Goal: Entertainment & Leisure: Consume media (video, audio)

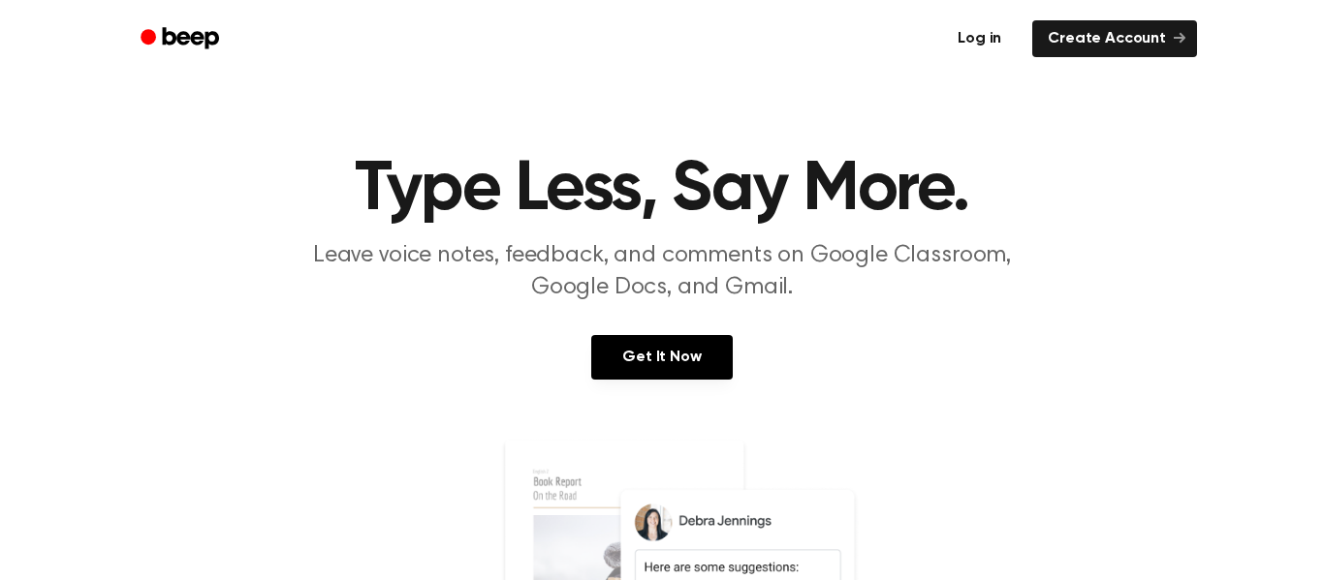
click at [954, 38] on link "Log in" at bounding box center [979, 38] width 82 height 45
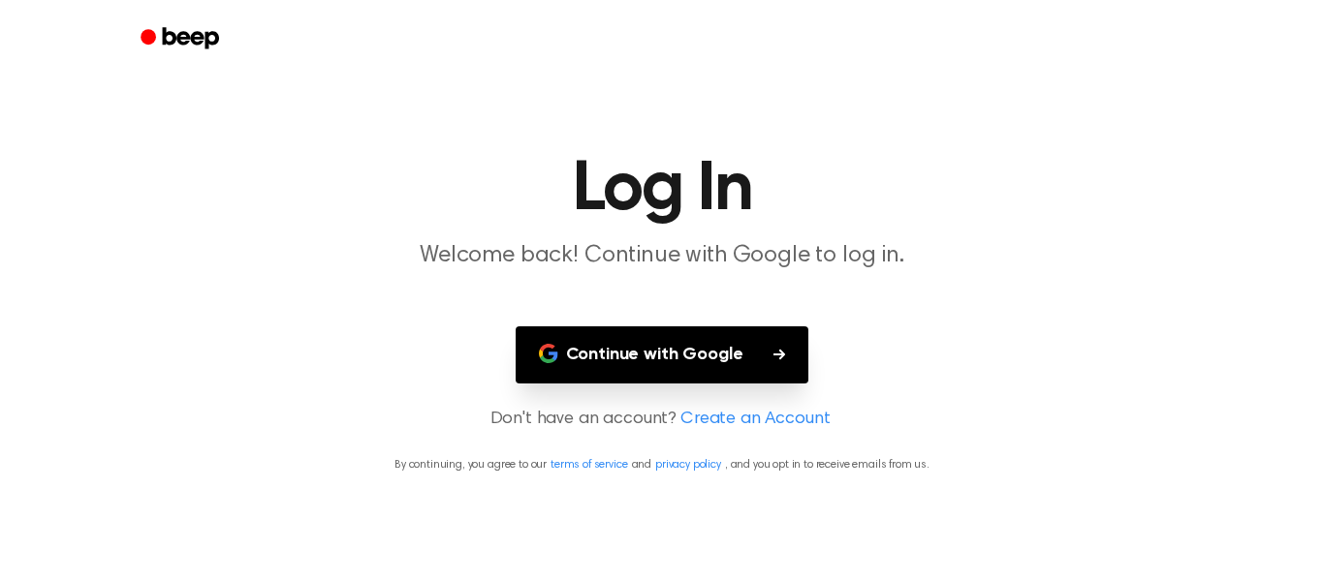
click at [722, 345] on button "Continue with Google" at bounding box center [662, 355] width 294 height 57
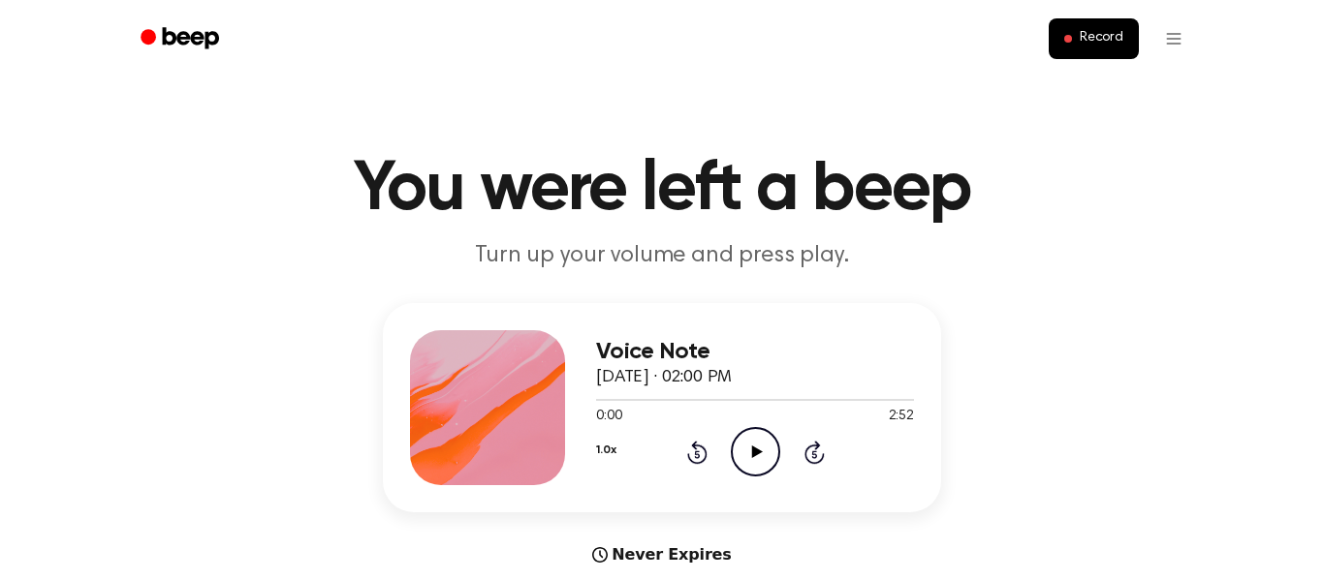
click at [750, 462] on icon "Play Audio" at bounding box center [755, 451] width 49 height 49
click at [750, 462] on icon "Pause Audio" at bounding box center [755, 451] width 49 height 49
click at [750, 462] on icon "Play Audio" at bounding box center [755, 451] width 49 height 49
click at [750, 462] on icon "Pause Audio" at bounding box center [755, 451] width 49 height 49
click at [679, 446] on div "1.0x Rewind 5 seconds Play Audio Skip 5 seconds" at bounding box center [755, 451] width 318 height 49
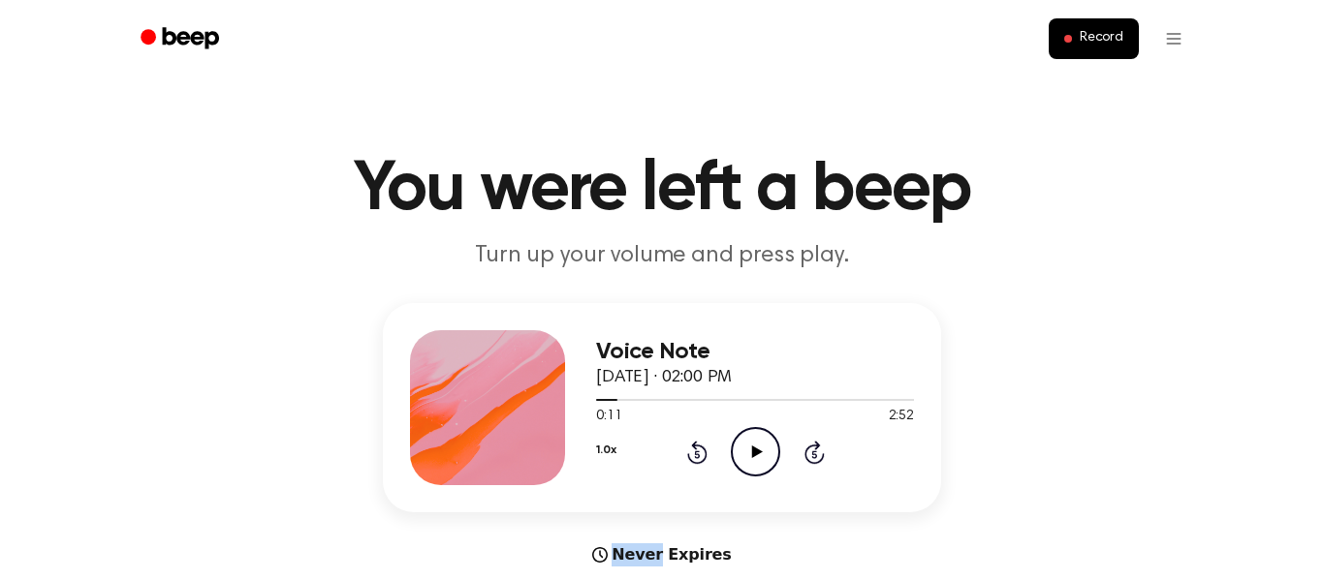
click at [679, 446] on div "1.0x Rewind 5 seconds Play Audio Skip 5 seconds" at bounding box center [755, 451] width 318 height 49
click at [701, 452] on icon "Rewind 5 seconds" at bounding box center [696, 452] width 21 height 25
click at [701, 453] on icon "Rewind 5 seconds" at bounding box center [696, 452] width 21 height 25
click at [749, 460] on icon "Play Audio" at bounding box center [755, 451] width 49 height 49
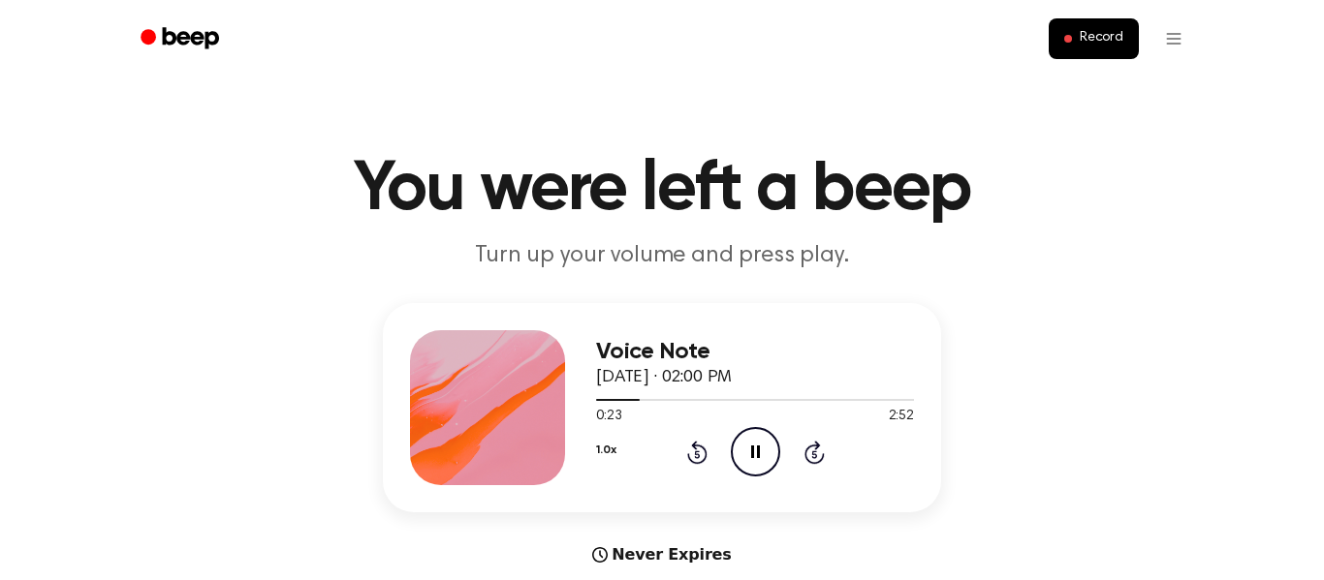
click at [749, 460] on icon "Pause Audio" at bounding box center [755, 451] width 49 height 49
click at [749, 460] on icon "Play Audio" at bounding box center [755, 451] width 49 height 49
click at [762, 444] on icon "Play Audio" at bounding box center [755, 451] width 49 height 49
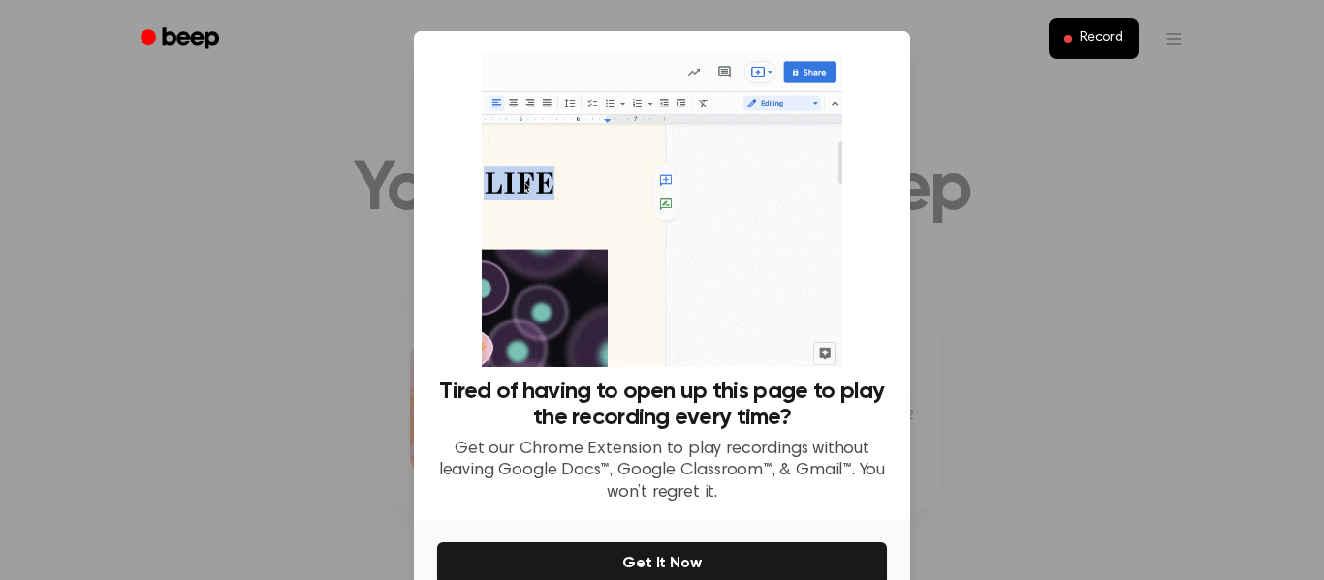
click at [951, 349] on div at bounding box center [662, 290] width 1324 height 580
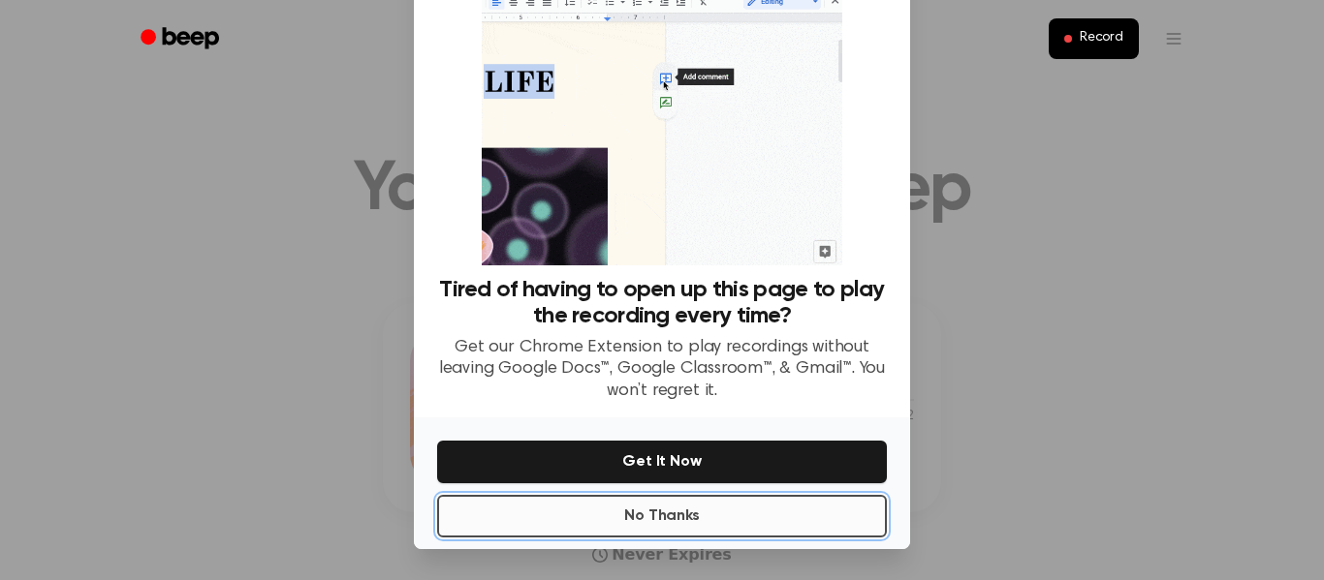
click at [741, 518] on button "No Thanks" at bounding box center [662, 516] width 450 height 43
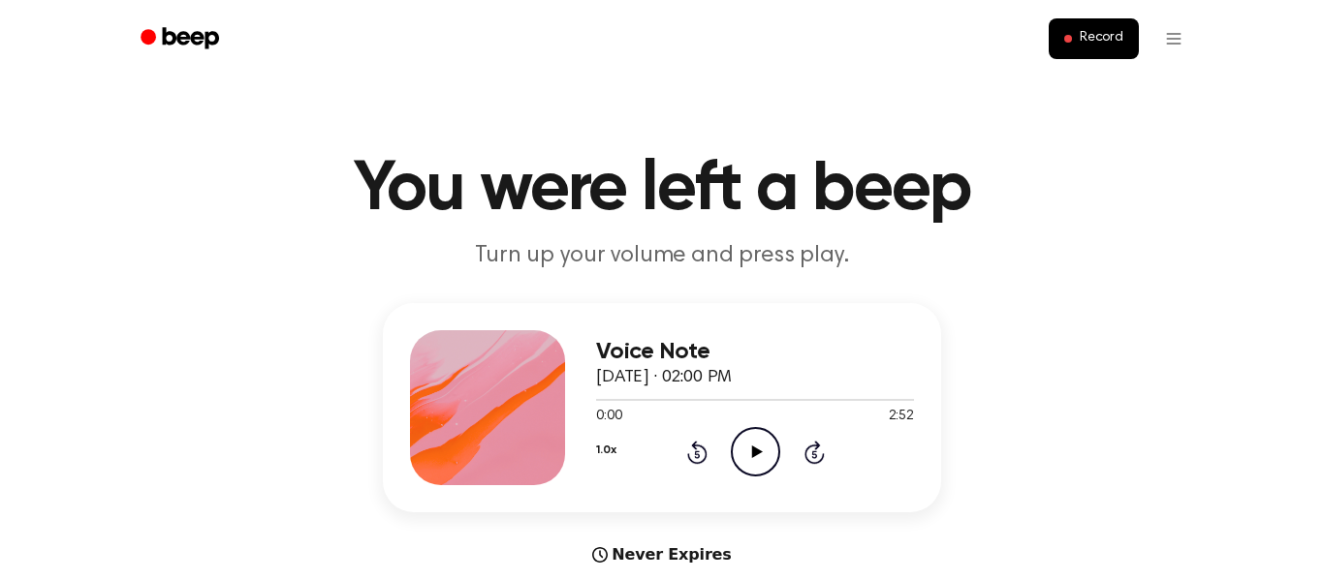
click at [750, 443] on icon "Play Audio" at bounding box center [755, 451] width 49 height 49
click at [750, 442] on icon "Pause Audio" at bounding box center [755, 451] width 49 height 49
click at [750, 442] on icon "Play Audio" at bounding box center [755, 451] width 49 height 49
click at [750, 442] on icon "Pause Audio" at bounding box center [755, 451] width 49 height 49
click at [750, 442] on icon "Play Audio" at bounding box center [755, 451] width 49 height 49
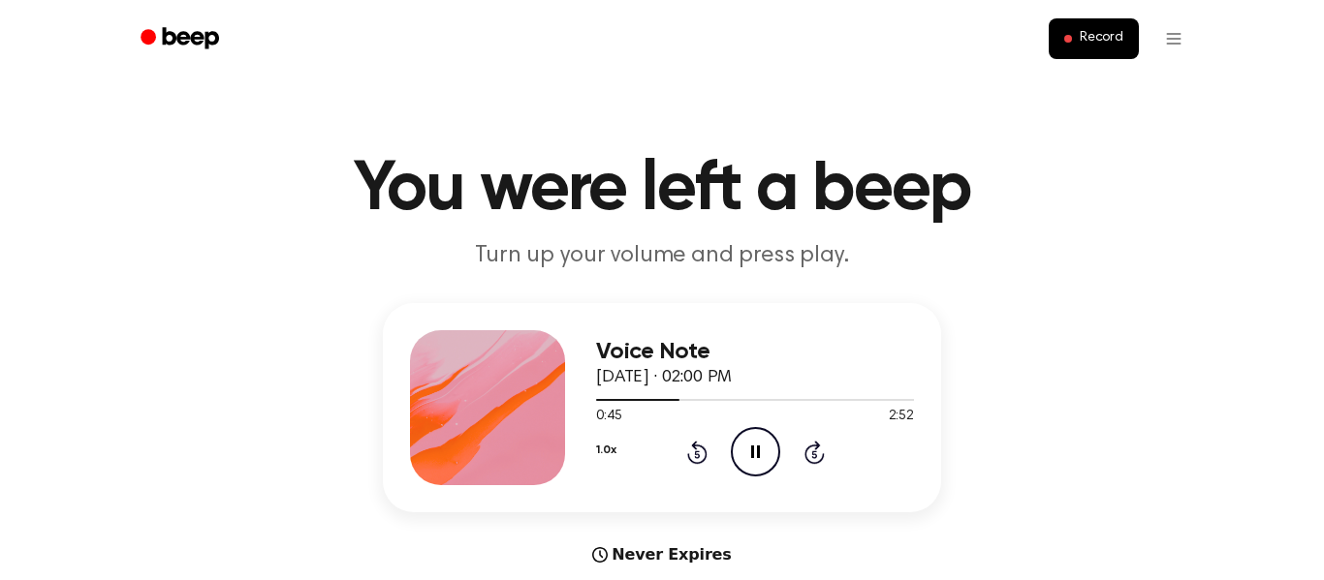
click at [768, 433] on circle at bounding box center [755, 451] width 47 height 47
click at [691, 458] on icon "Rewind 5 seconds" at bounding box center [696, 452] width 21 height 25
click at [755, 438] on icon "Play Audio" at bounding box center [755, 451] width 49 height 49
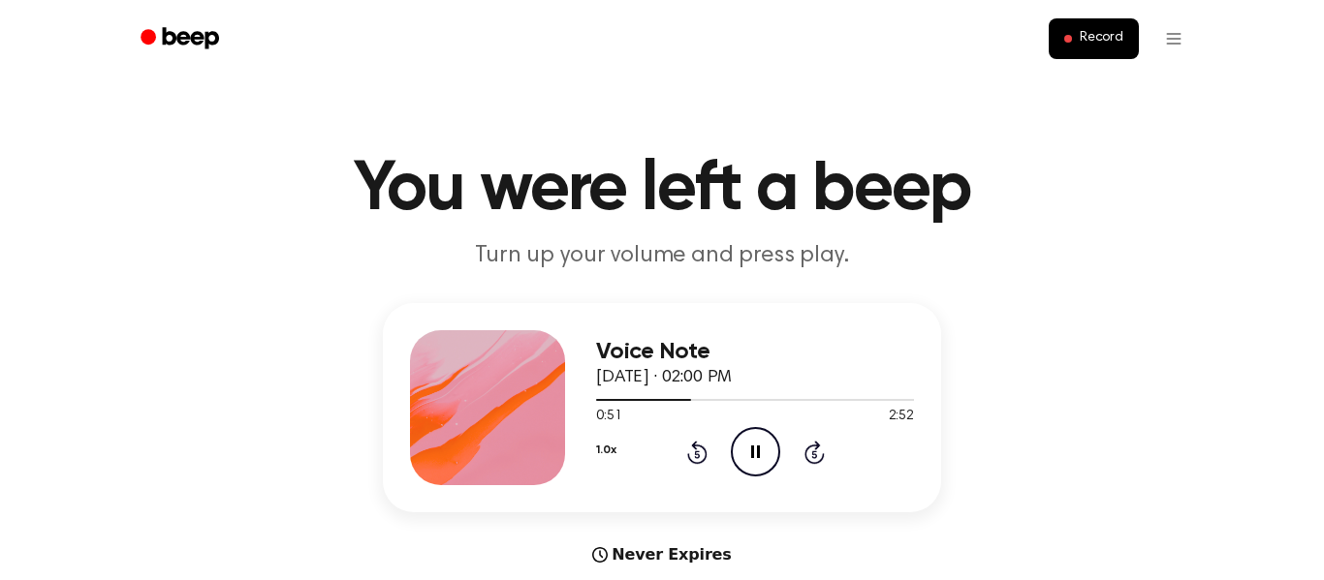
click at [755, 438] on icon "Pause Audio" at bounding box center [755, 451] width 49 height 49
click at [755, 438] on icon "Play Audio" at bounding box center [755, 451] width 49 height 49
click at [754, 456] on icon "Pause Audio" at bounding box center [755, 451] width 49 height 49
click at [744, 457] on icon "Play Audio" at bounding box center [755, 451] width 49 height 49
click at [744, 457] on icon "Pause Audio" at bounding box center [755, 451] width 49 height 49
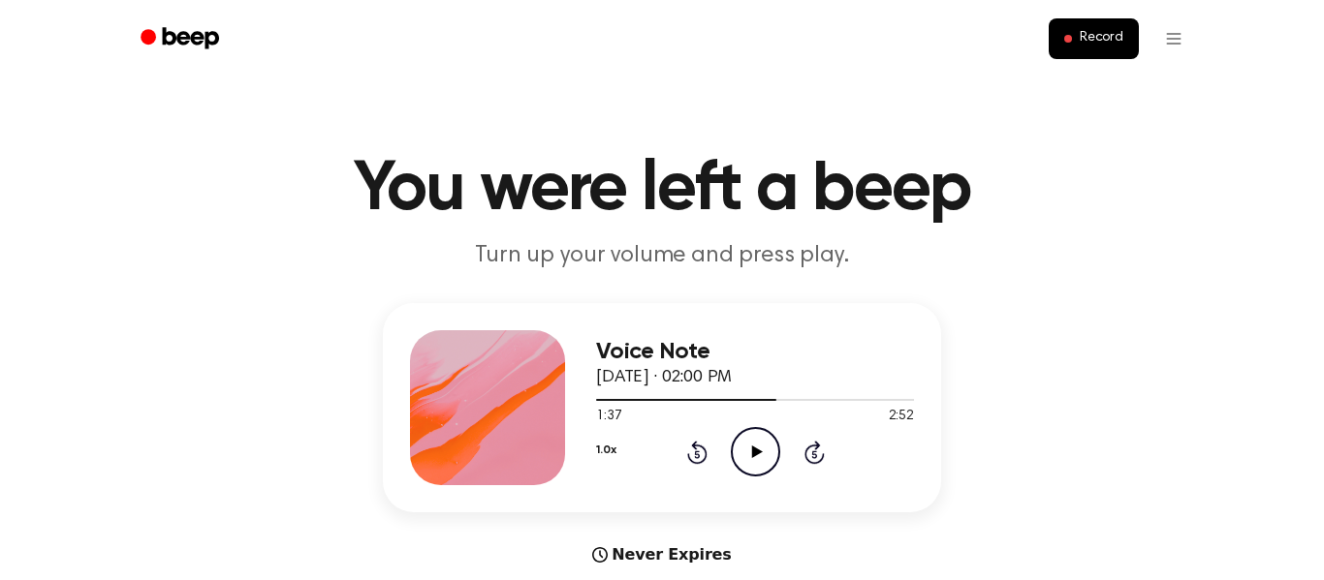
click at [744, 457] on icon "Play Audio" at bounding box center [755, 451] width 49 height 49
click at [698, 448] on icon "Rewind 5 seconds" at bounding box center [696, 452] width 21 height 25
click at [746, 453] on icon "Pause Audio" at bounding box center [755, 451] width 49 height 49
click at [746, 453] on icon "Play Audio" at bounding box center [755, 451] width 49 height 49
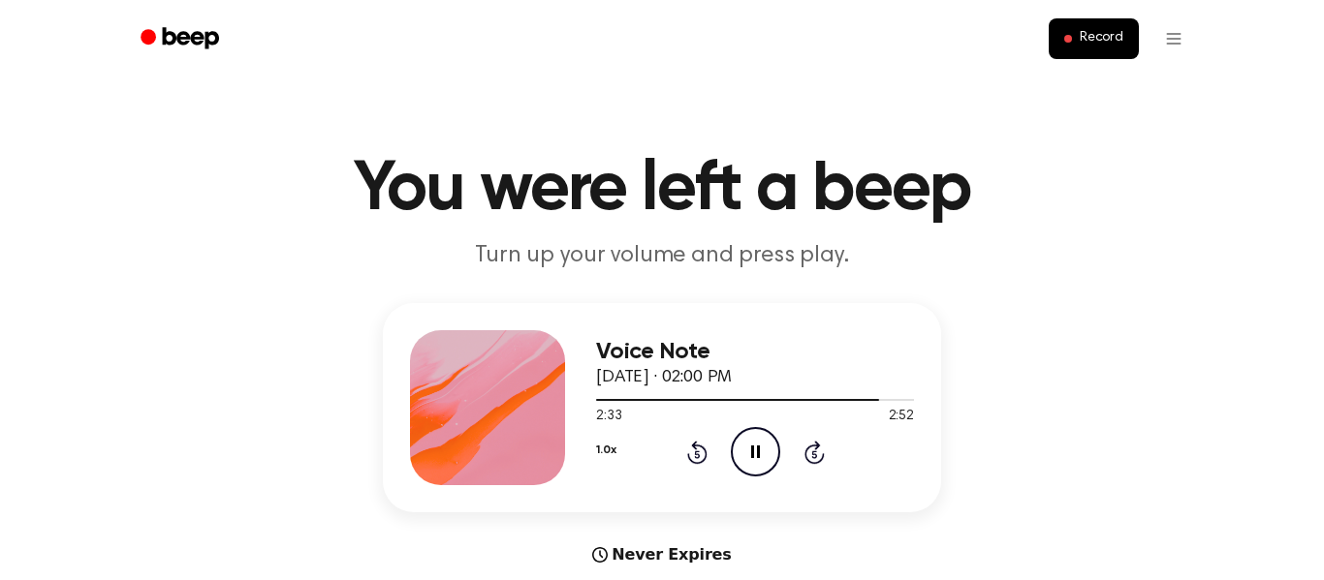
click at [746, 453] on icon "Pause Audio" at bounding box center [755, 451] width 49 height 49
